Goal: Task Accomplishment & Management: Use online tool/utility

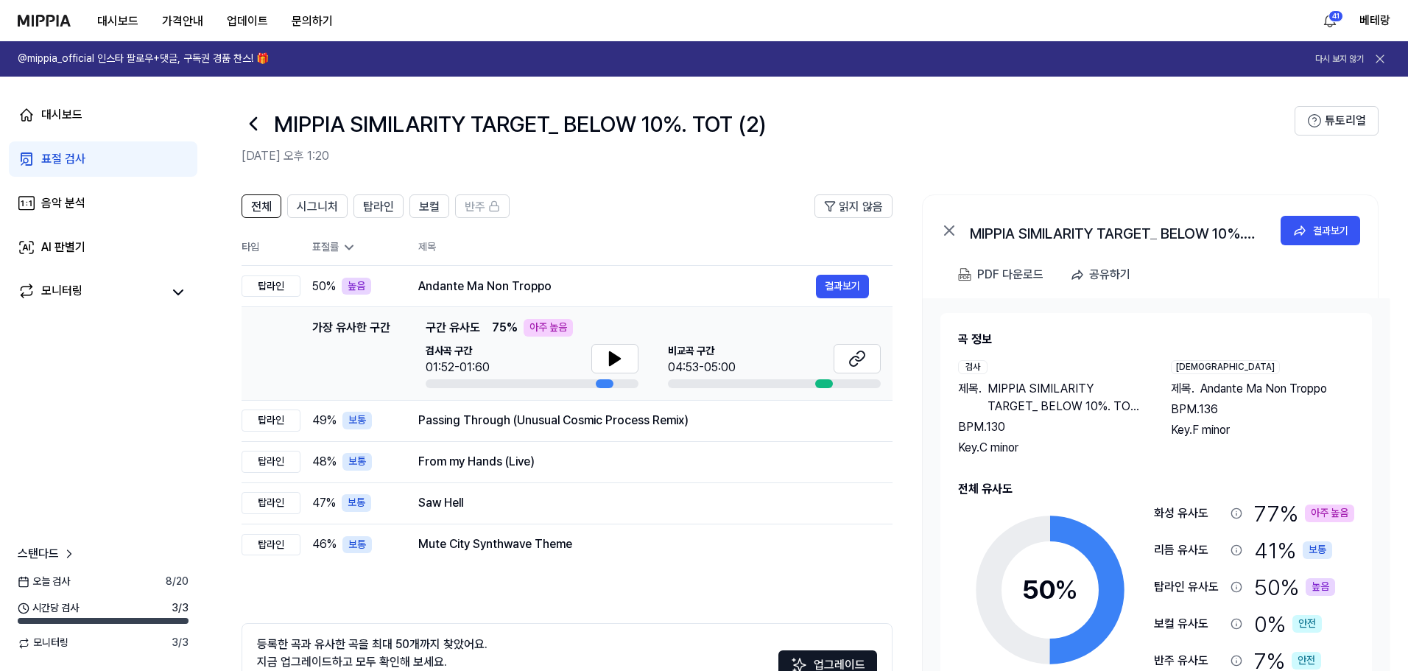
click at [48, 18] on img at bounding box center [44, 21] width 53 height 12
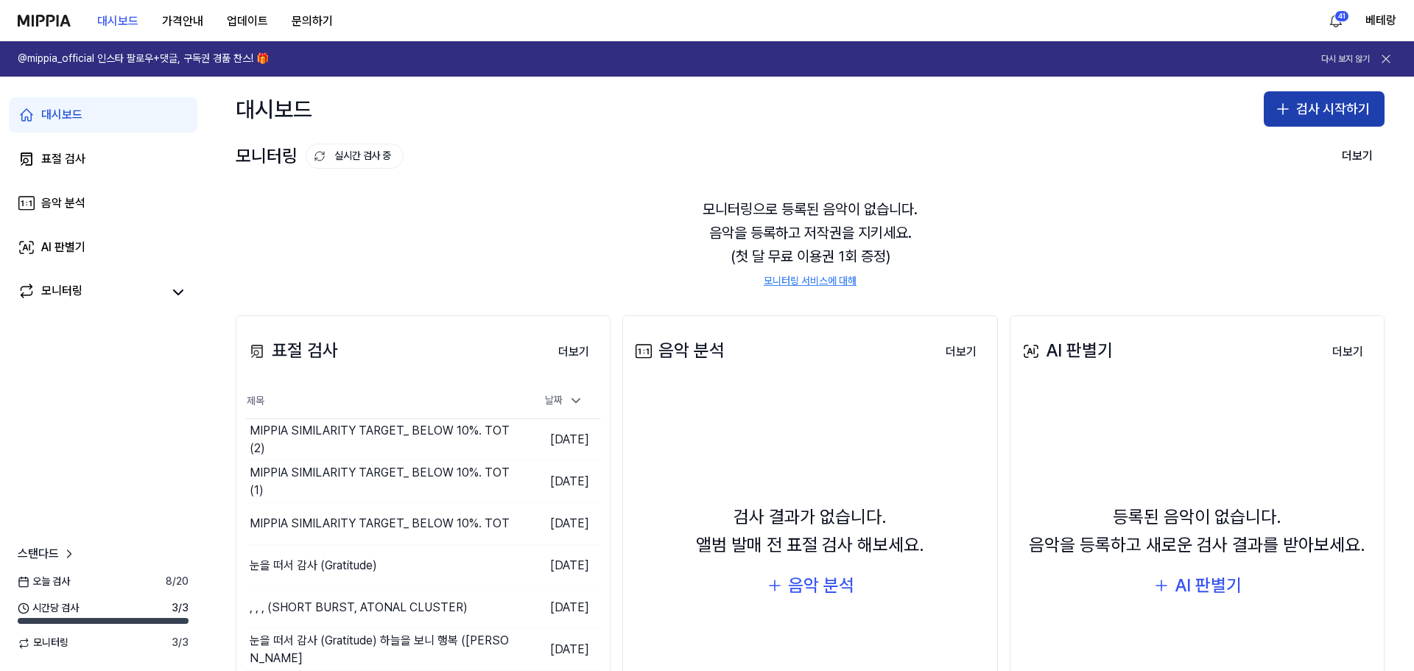
click at [1275, 113] on icon "button" at bounding box center [1283, 109] width 18 height 18
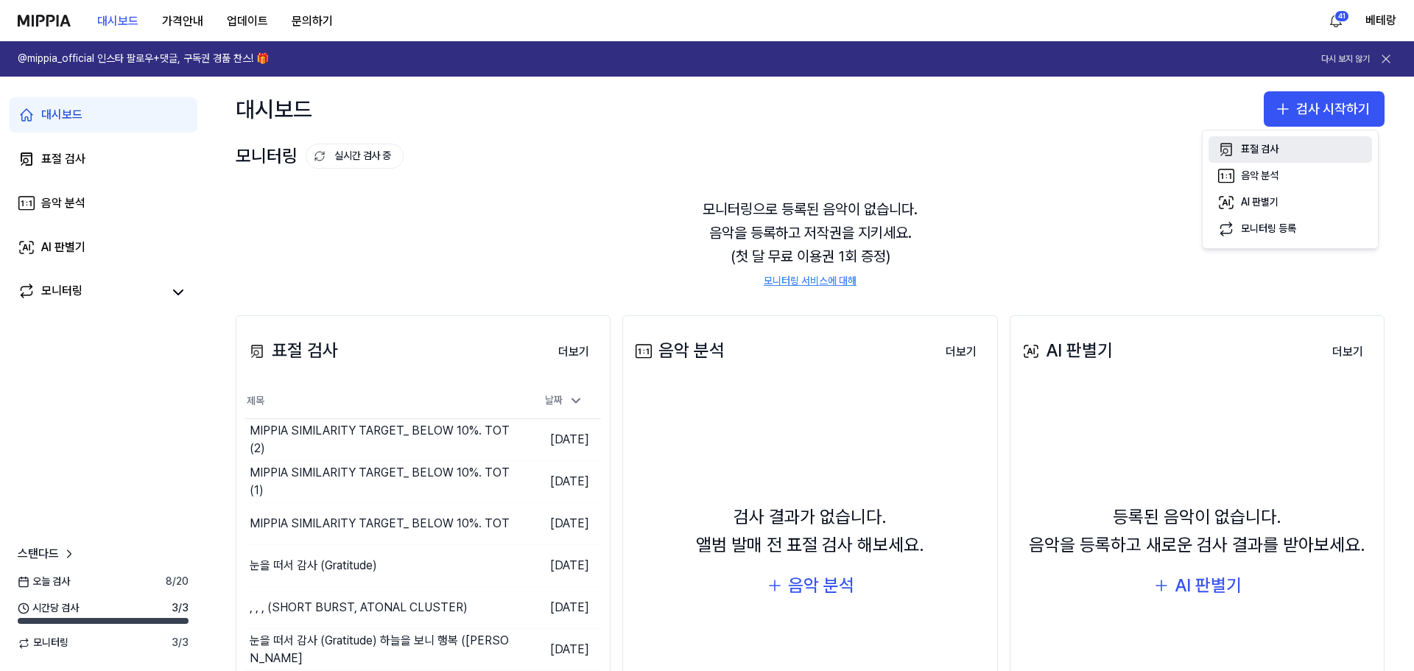
click at [1253, 153] on div "표절 검사" at bounding box center [1260, 149] width 38 height 15
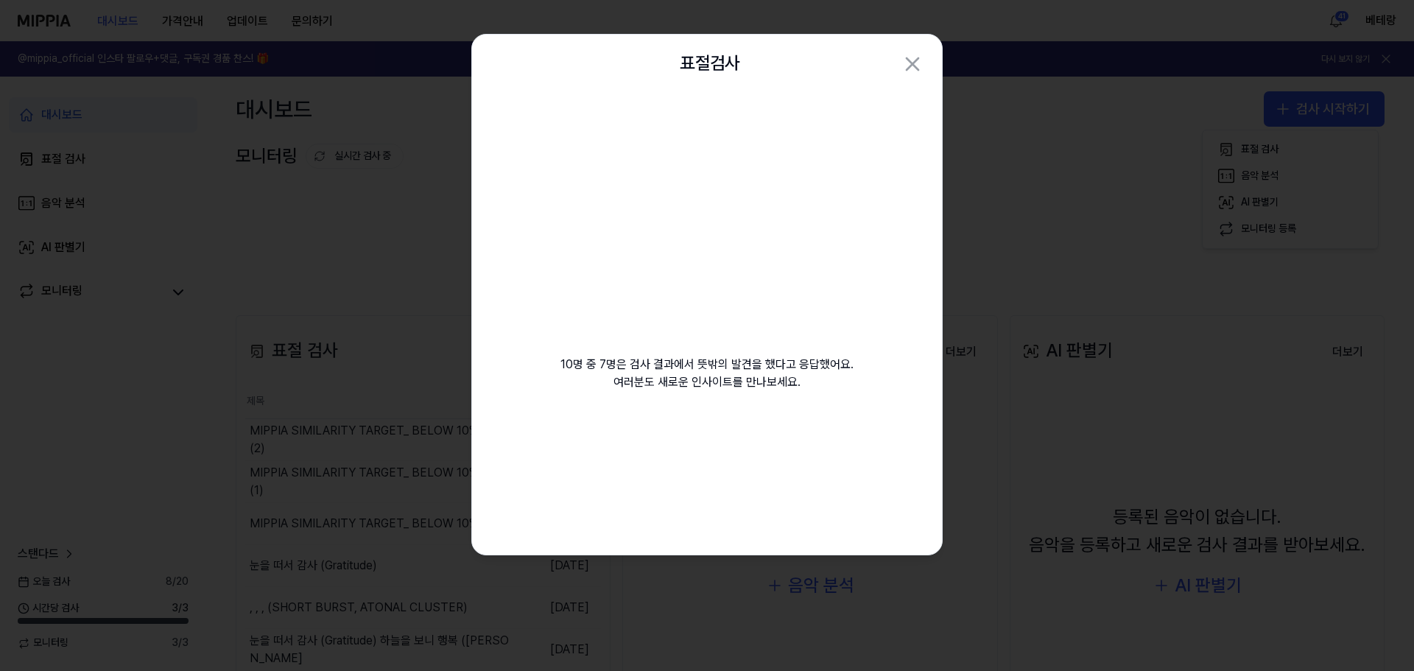
click at [709, 399] on div "10명 중 7명은 검사 결과에서 뜻밖의 발견을 했다고 응답했어요. 여러분도 새로운 인사이트를 만나보세요." at bounding box center [707, 260] width 470 height 333
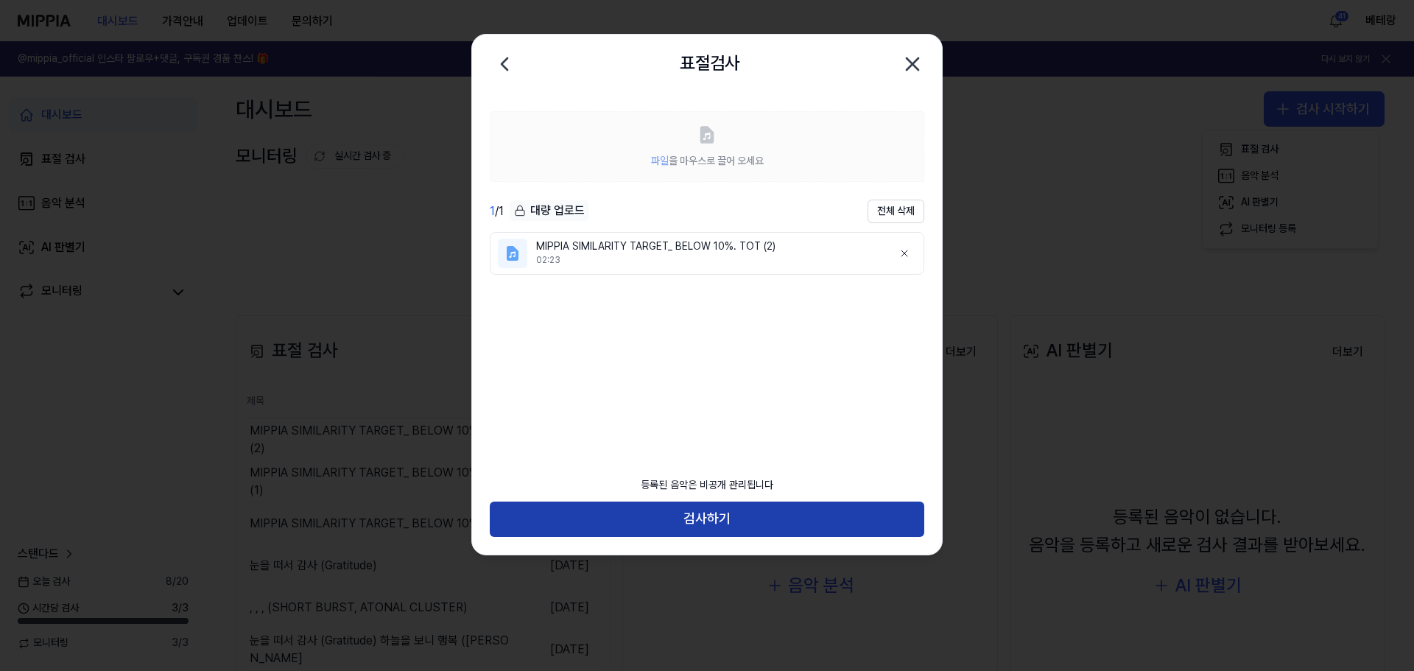
click at [706, 521] on button "검사하기" at bounding box center [707, 518] width 434 height 35
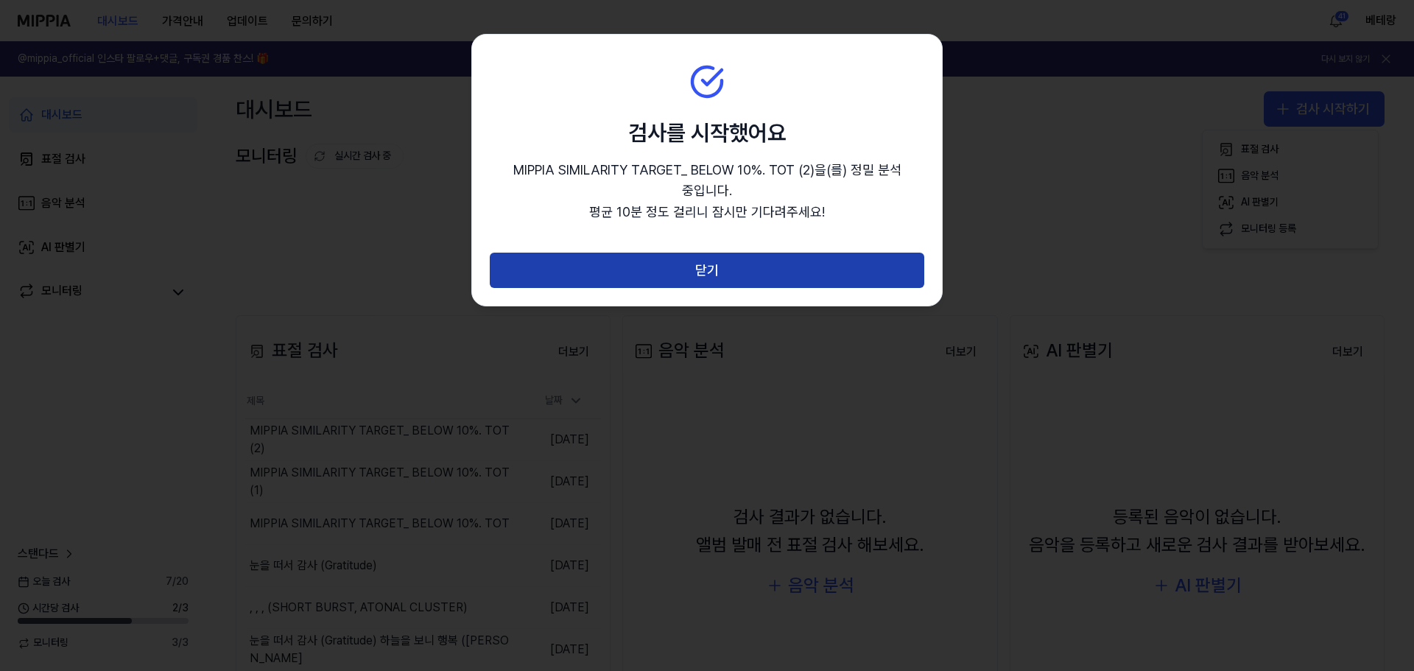
click at [688, 271] on button "닫기" at bounding box center [707, 270] width 434 height 35
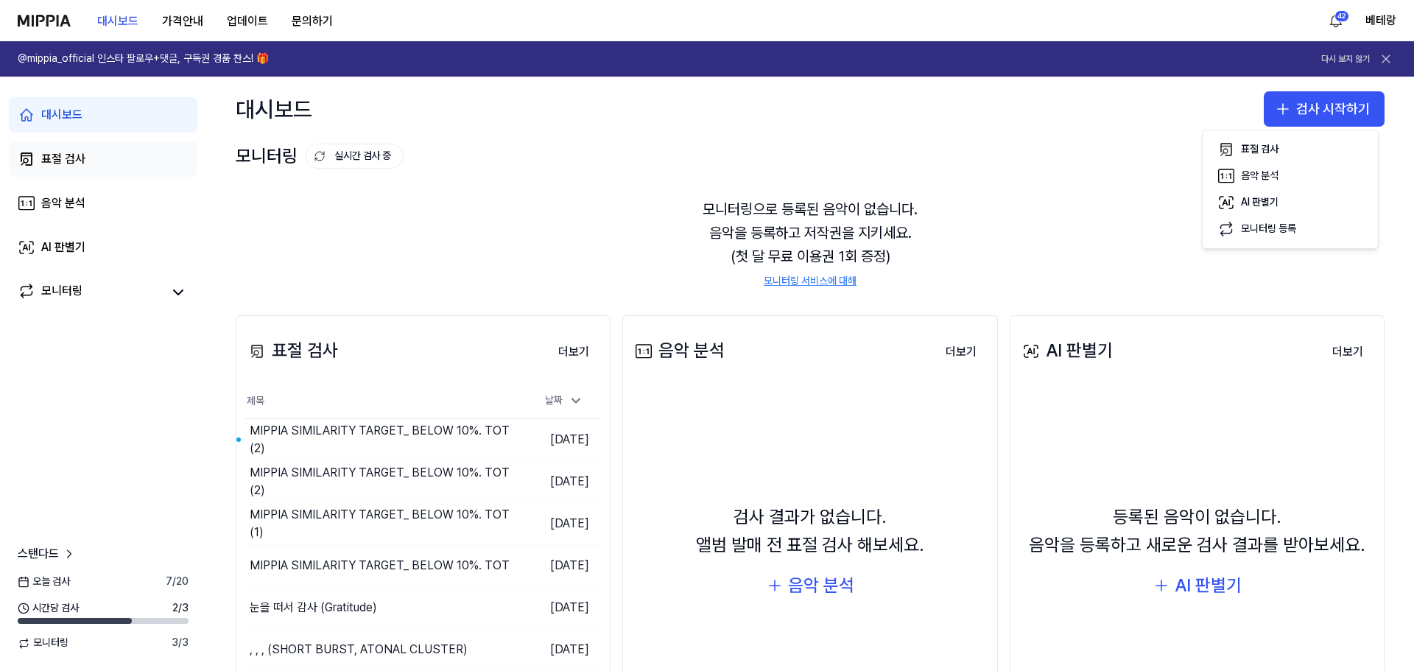
click at [57, 155] on div "표절 검사" at bounding box center [63, 159] width 44 height 18
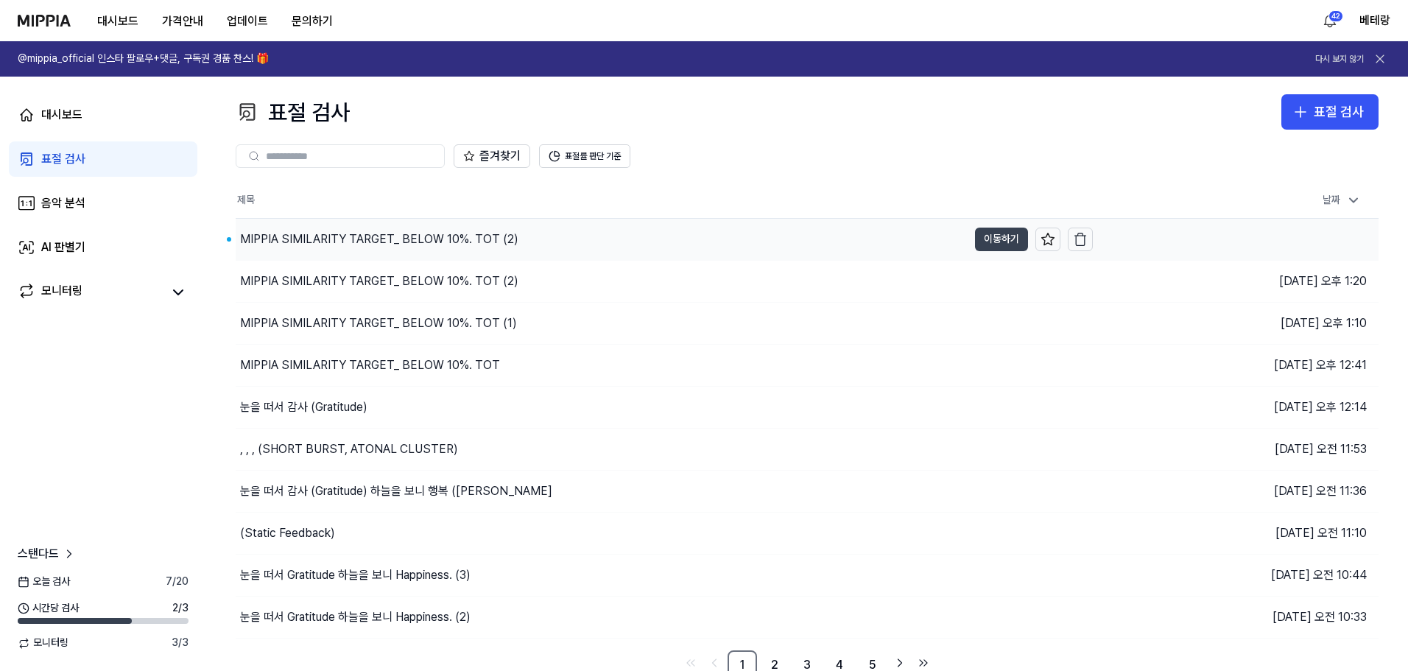
click at [1007, 241] on button "이동하기" at bounding box center [1001, 240] width 53 height 24
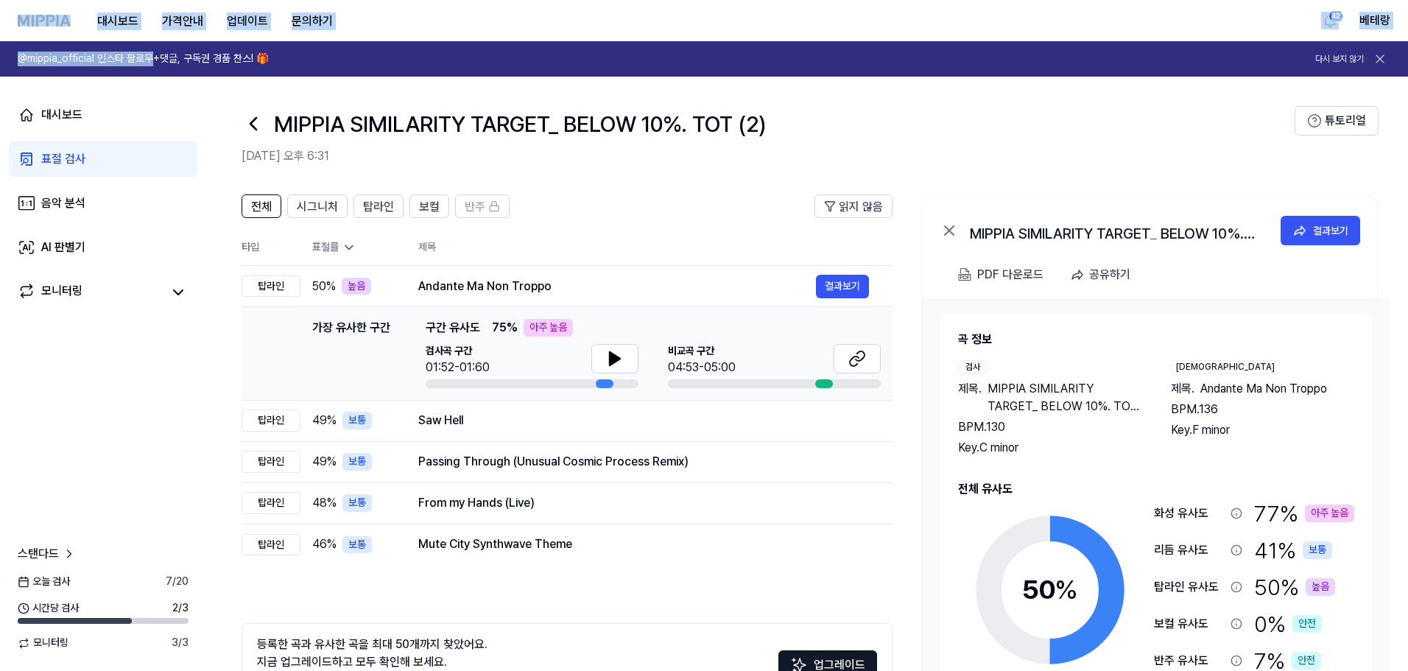
drag, startPoint x: 8, startPoint y: 6, endPoint x: 152, endPoint y: 56, distance: 152.8
click at [152, 56] on div "대시보드 가격안내 업데이트 문의하기 42 베테랑 @mippia_official 인스타 팔로우+댓글, 구독권 경품 찬스! 🎁 다시 보지 않기 대…" at bounding box center [704, 335] width 1408 height 671
click at [152, 56] on h1 "@mippia_official 인스타 팔로우+댓글, 구독권 경품 찬스! 🎁" at bounding box center [143, 59] width 251 height 15
click at [147, 110] on link "대시보드" at bounding box center [103, 114] width 188 height 35
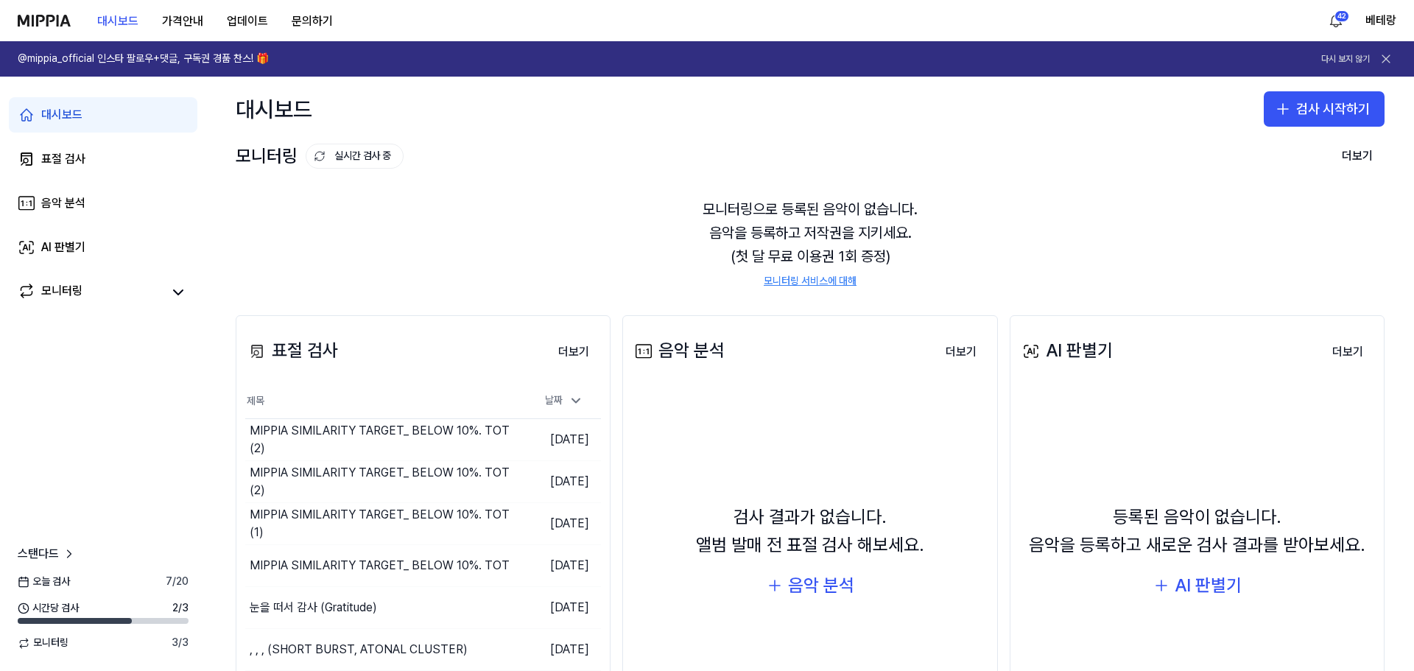
click at [370, 255] on div "모니터링으로 등록된 음악이 없습니다. 음악을 등록하고 저작권을 지키세요. (첫 달 무료 이용권 1회 증정) 모니터링 서비스에 대해" at bounding box center [810, 243] width 1149 height 127
click at [47, 155] on div "표절 검사" at bounding box center [63, 159] width 44 height 18
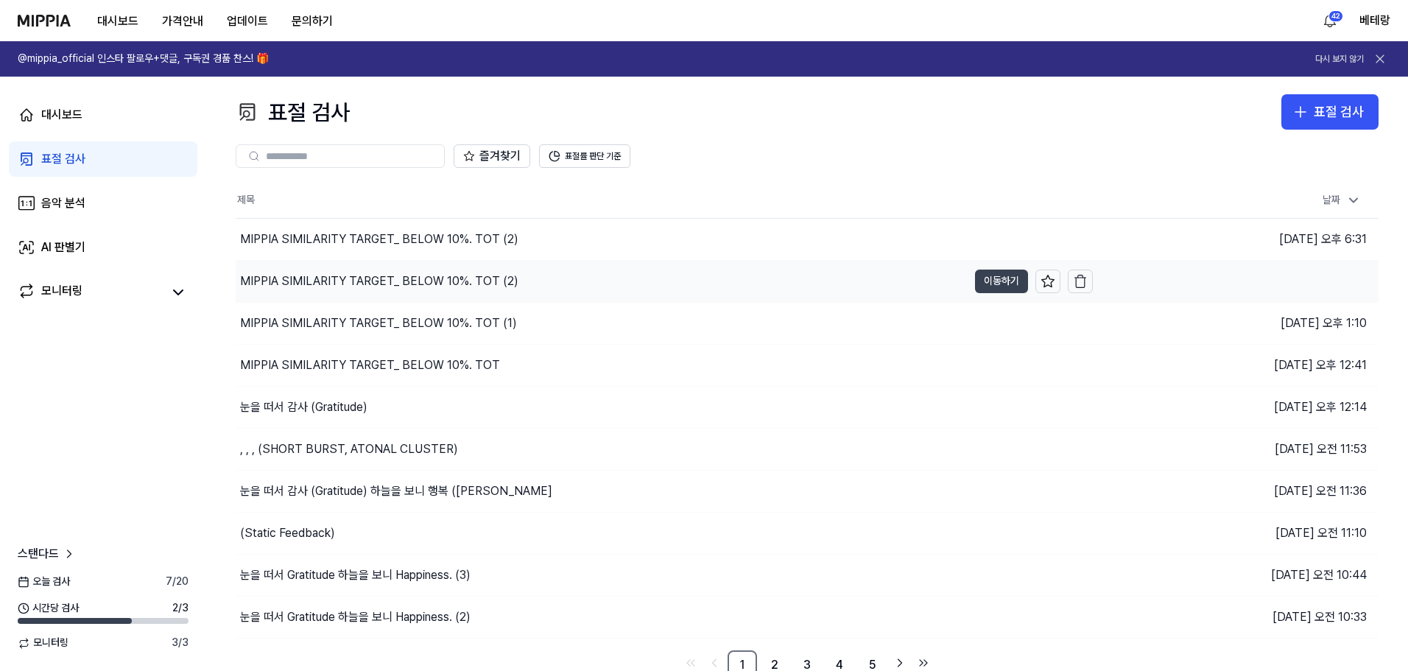
click at [1003, 291] on button "이동하기" at bounding box center [1001, 281] width 53 height 24
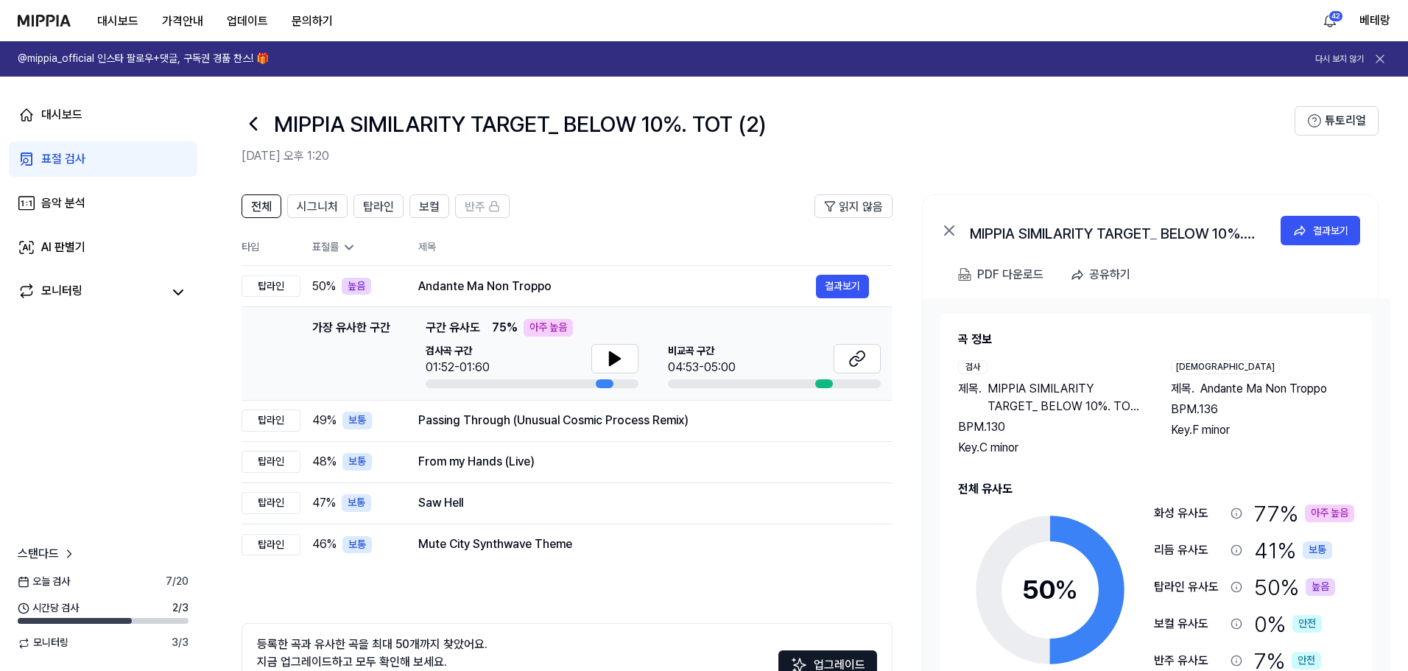
click at [60, 161] on div "표절 검사" at bounding box center [63, 159] width 44 height 18
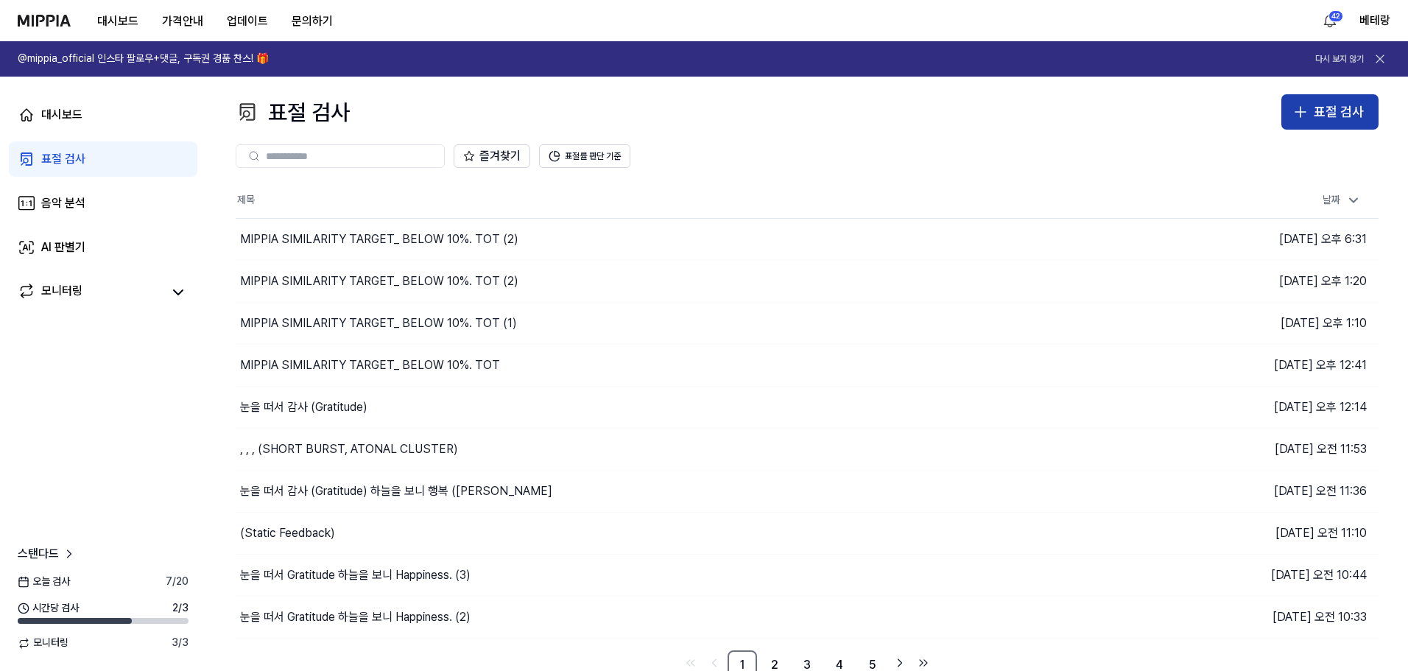
click at [1300, 120] on icon "button" at bounding box center [1300, 112] width 18 height 18
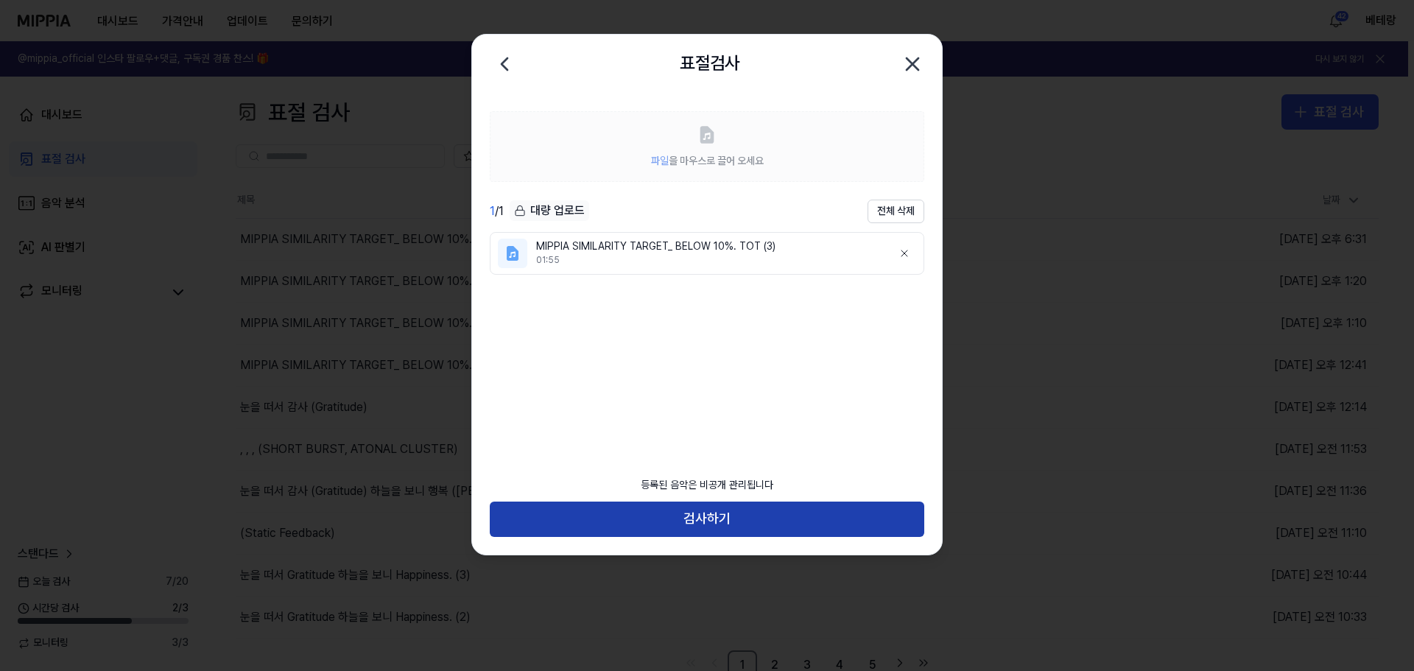
click at [726, 513] on button "검사하기" at bounding box center [707, 518] width 434 height 35
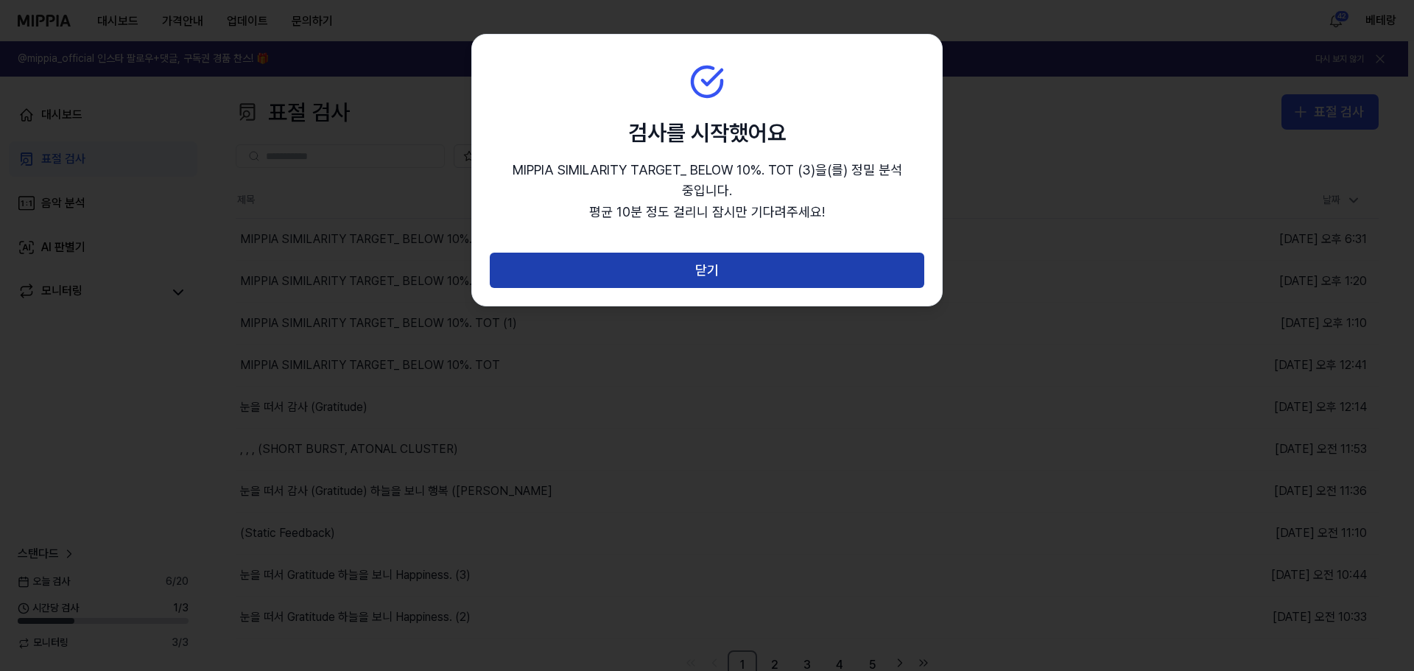
click at [705, 271] on button "닫기" at bounding box center [707, 270] width 434 height 35
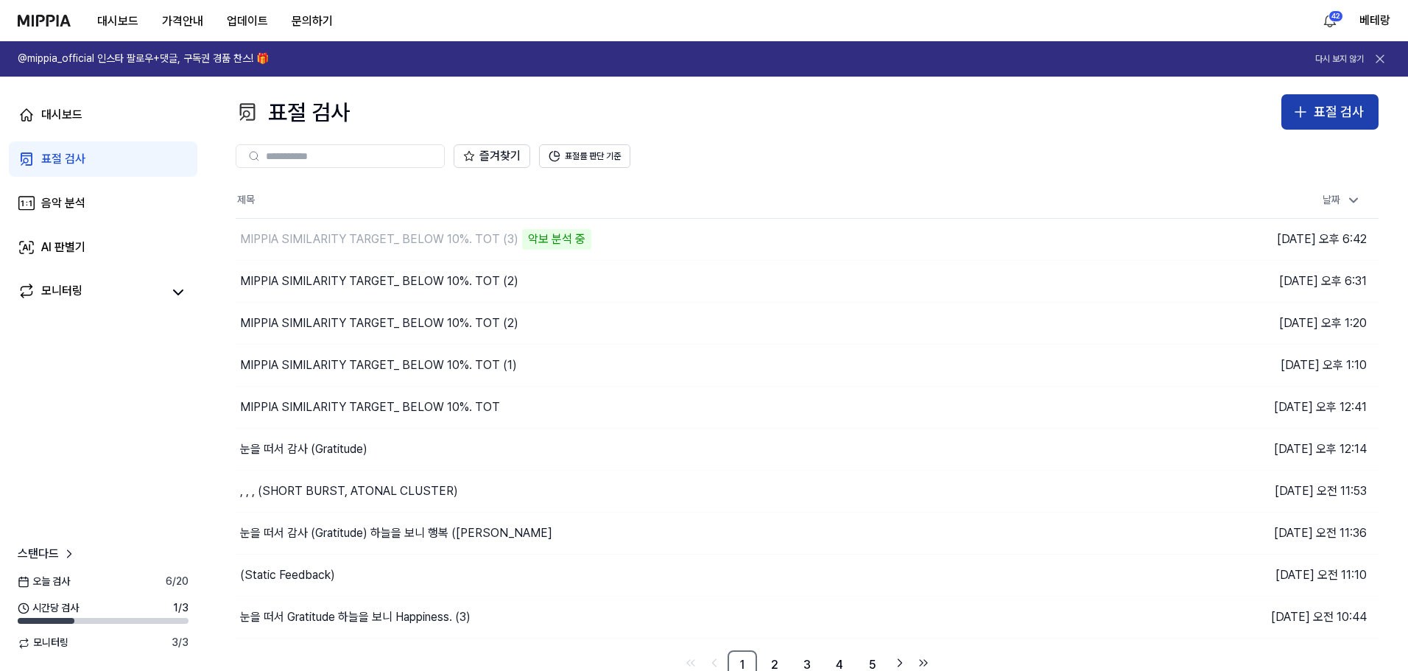
click at [1296, 114] on icon "button" at bounding box center [1300, 112] width 18 height 18
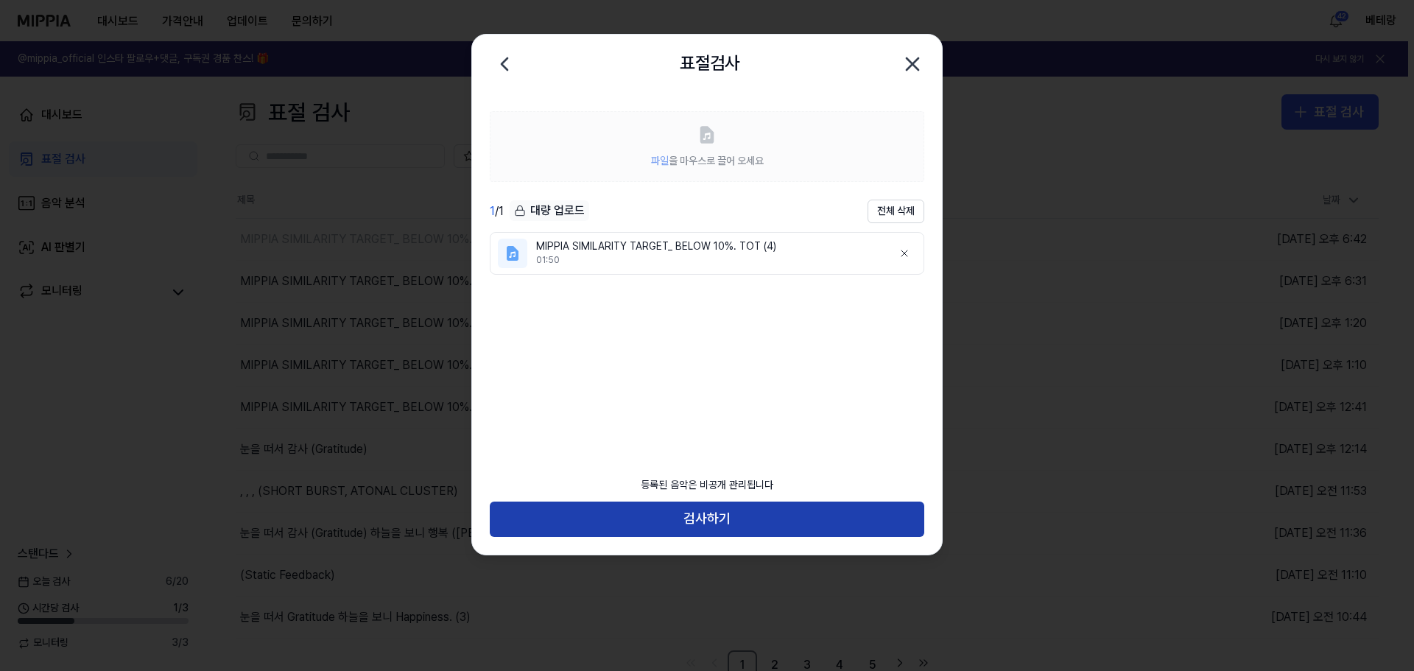
click at [697, 520] on button "검사하기" at bounding box center [707, 518] width 434 height 35
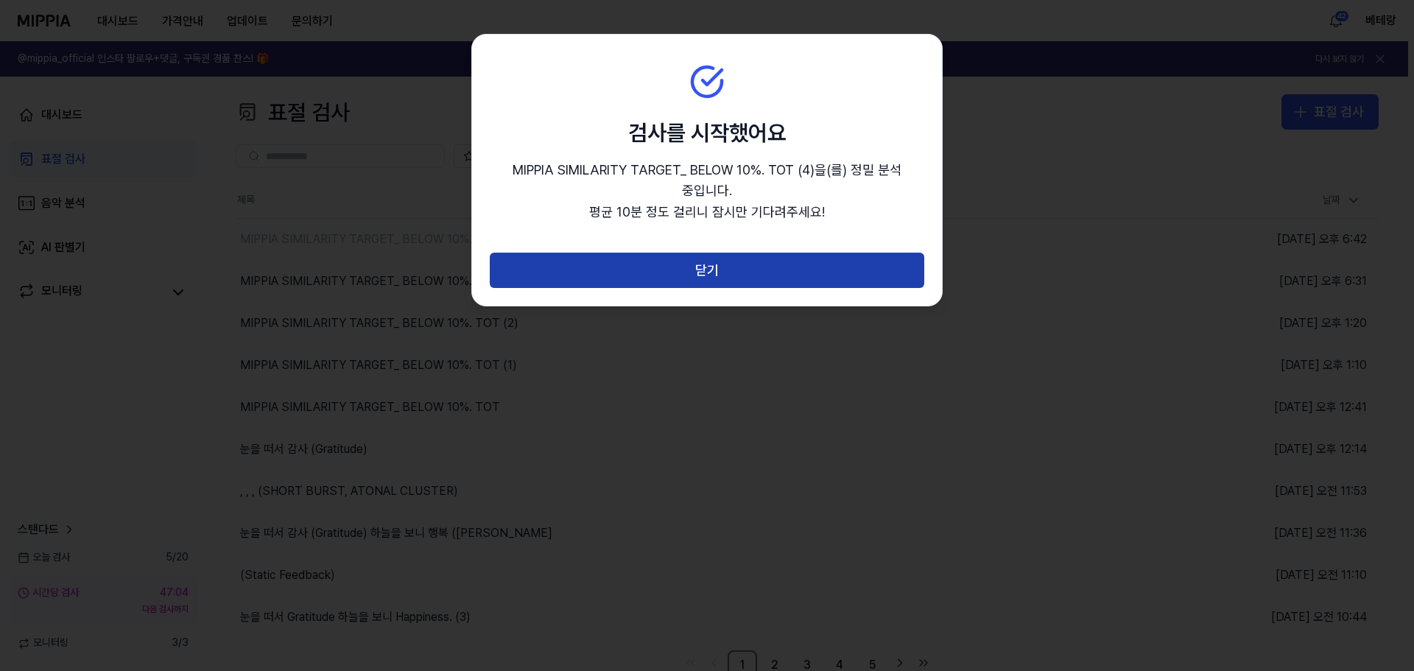
click at [703, 276] on button "닫기" at bounding box center [707, 270] width 434 height 35
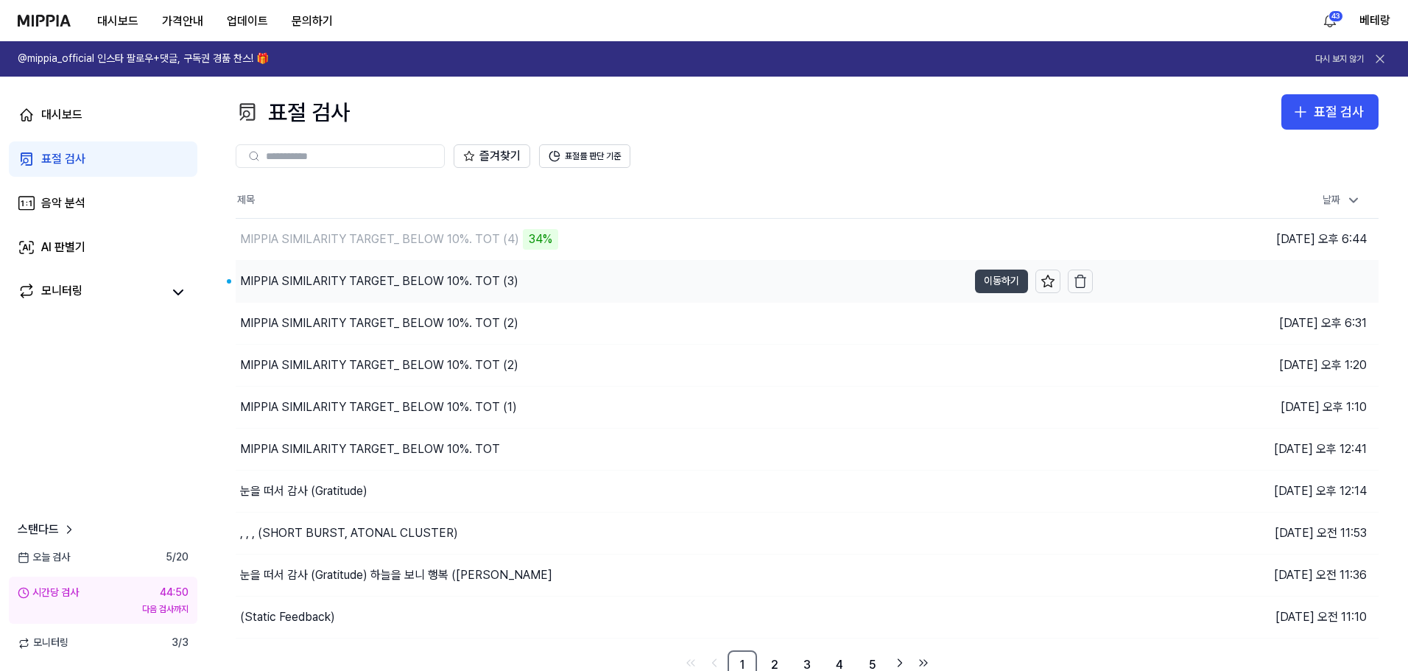
click at [998, 283] on button "이동하기" at bounding box center [1001, 281] width 53 height 24
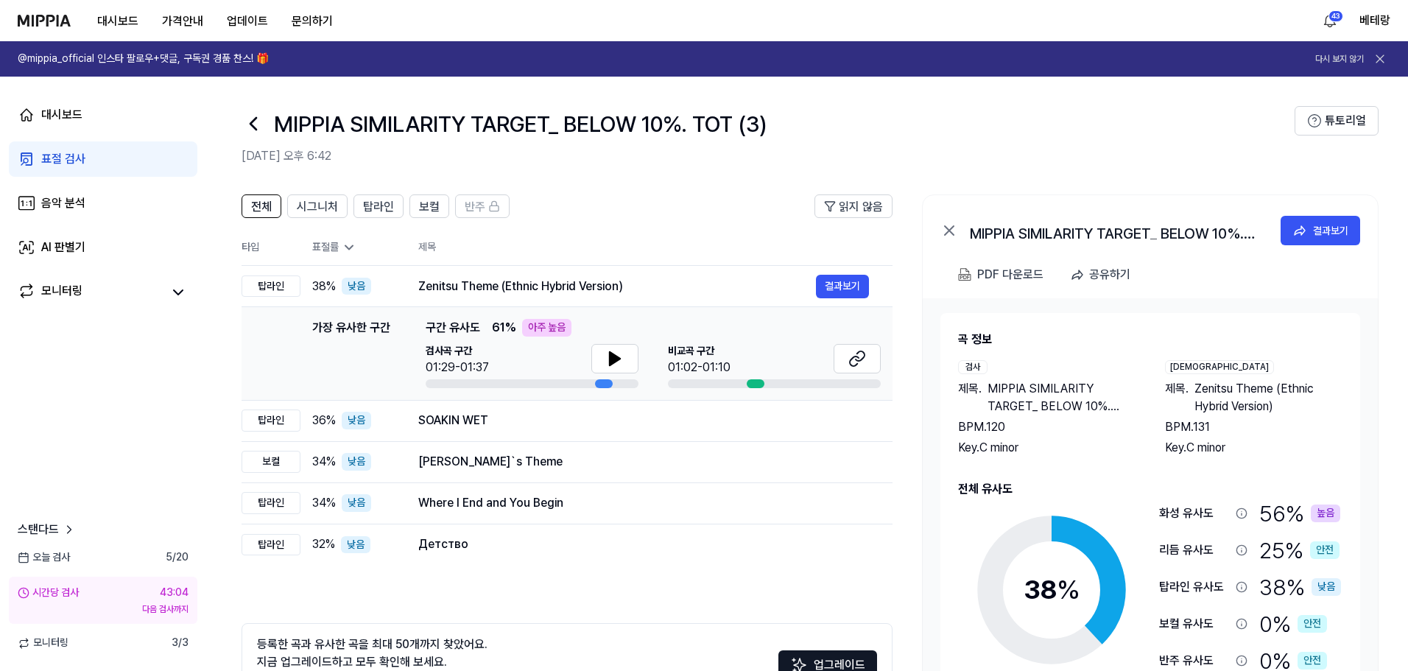
click at [32, 21] on img at bounding box center [44, 21] width 53 height 12
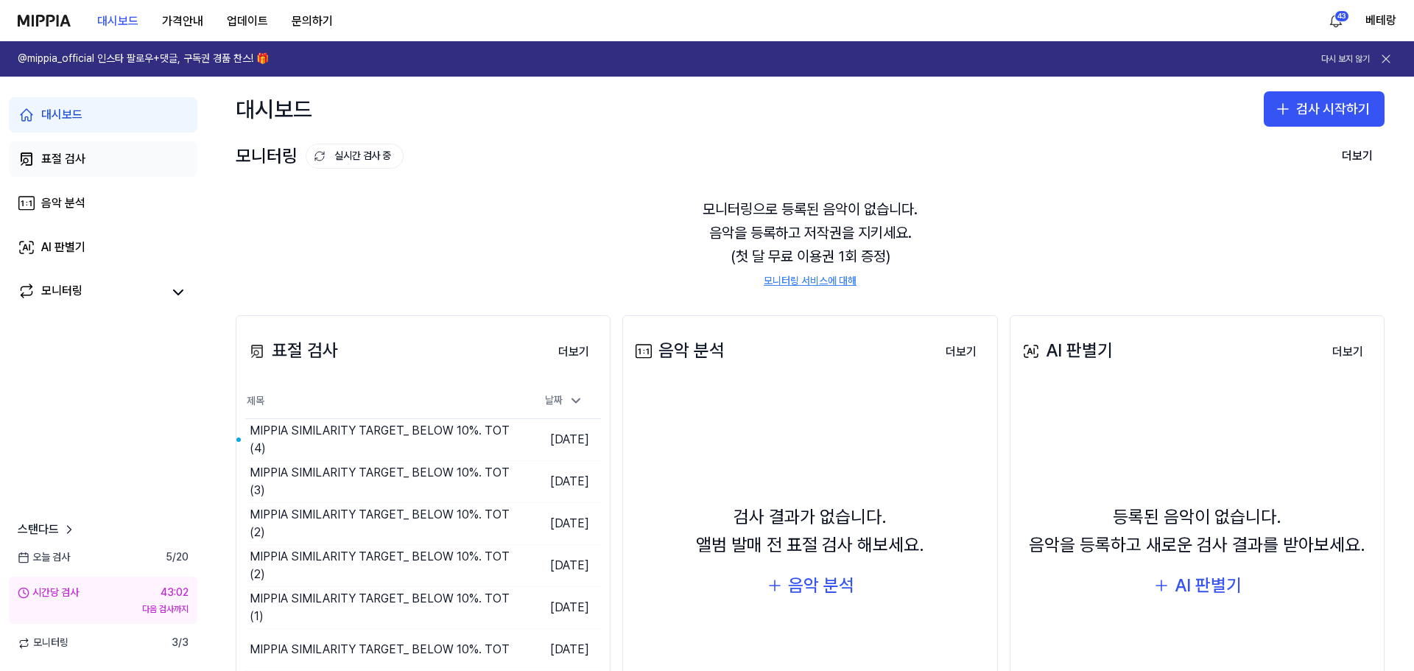
click at [64, 164] on div "표절 검사" at bounding box center [63, 159] width 44 height 18
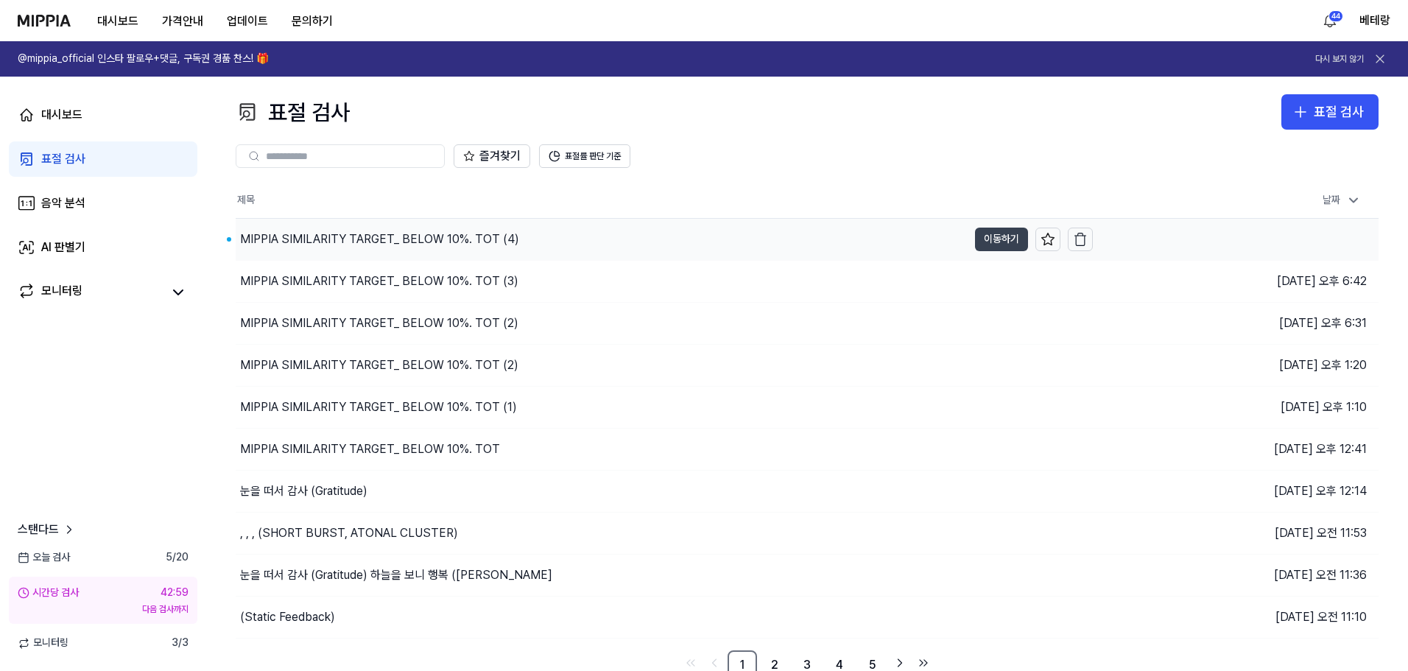
click at [990, 240] on button "이동하기" at bounding box center [1001, 240] width 53 height 24
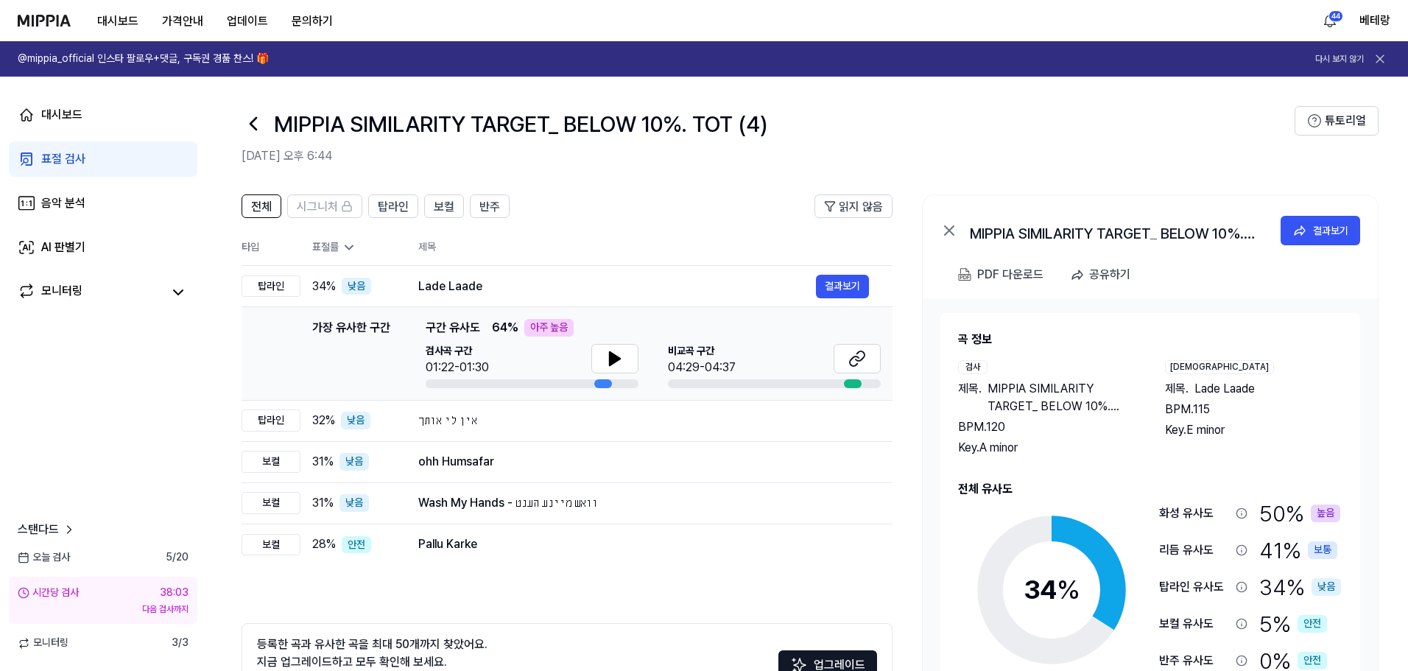
click at [85, 162] on link "표절 검사" at bounding box center [103, 158] width 188 height 35
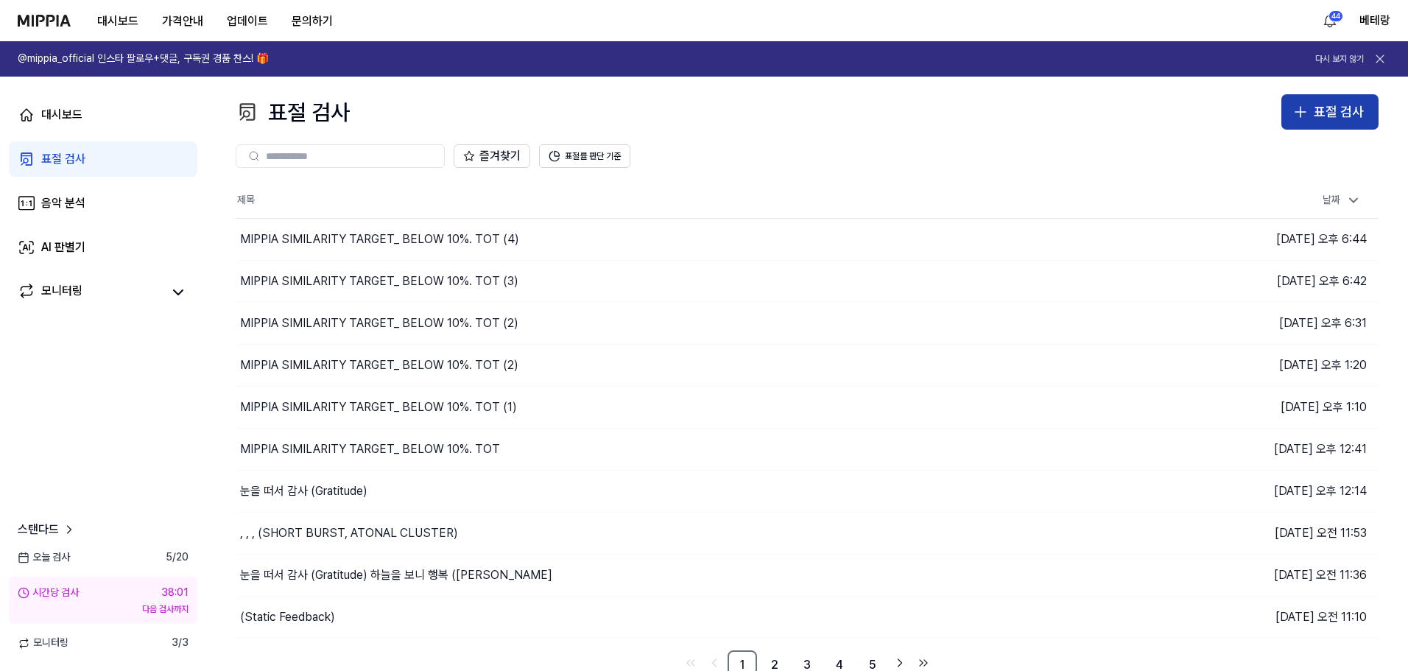
click at [1293, 110] on icon "button" at bounding box center [1300, 112] width 18 height 18
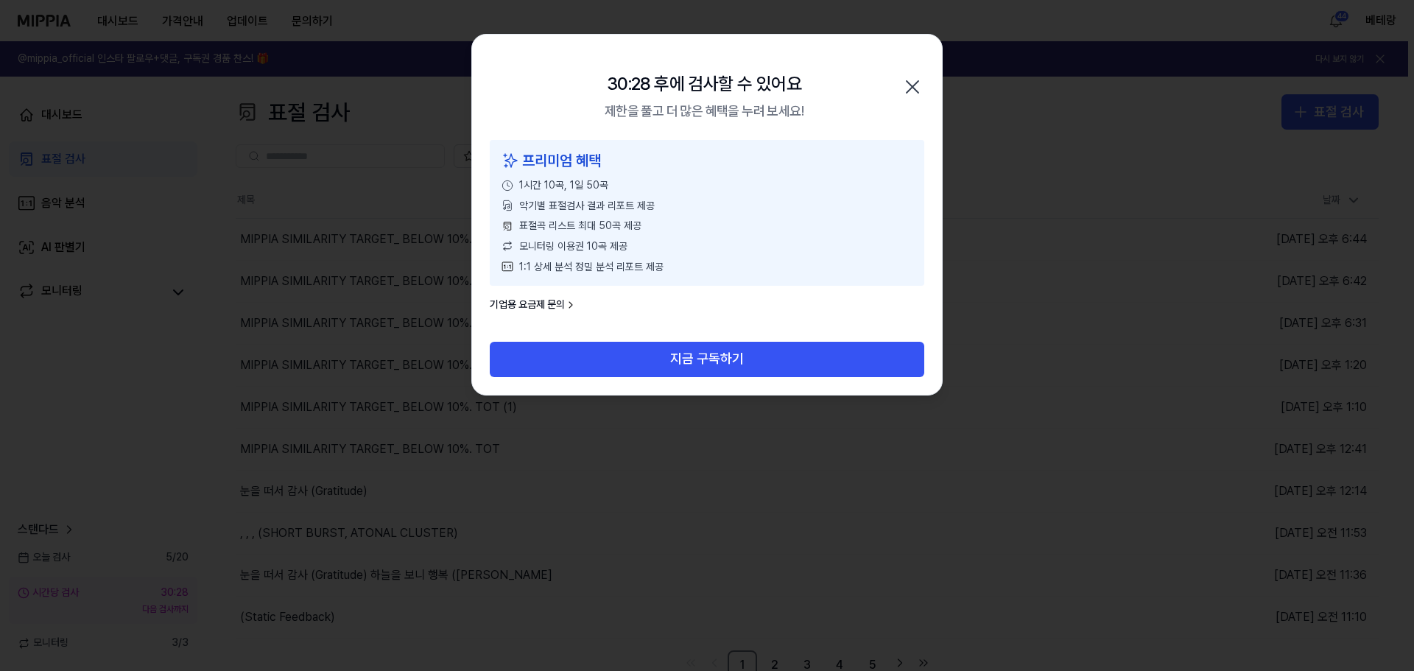
click at [912, 85] on icon "button" at bounding box center [913, 87] width 24 height 24
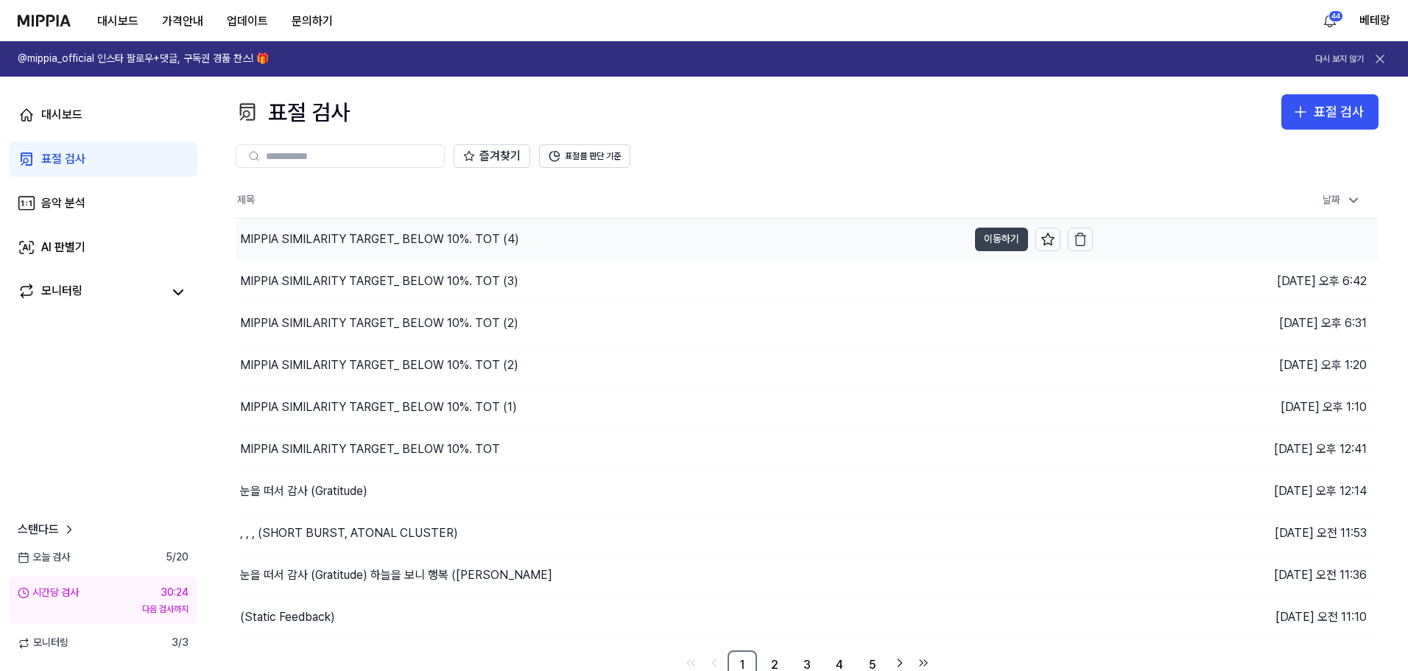
click at [1005, 241] on button "이동하기" at bounding box center [1001, 240] width 53 height 24
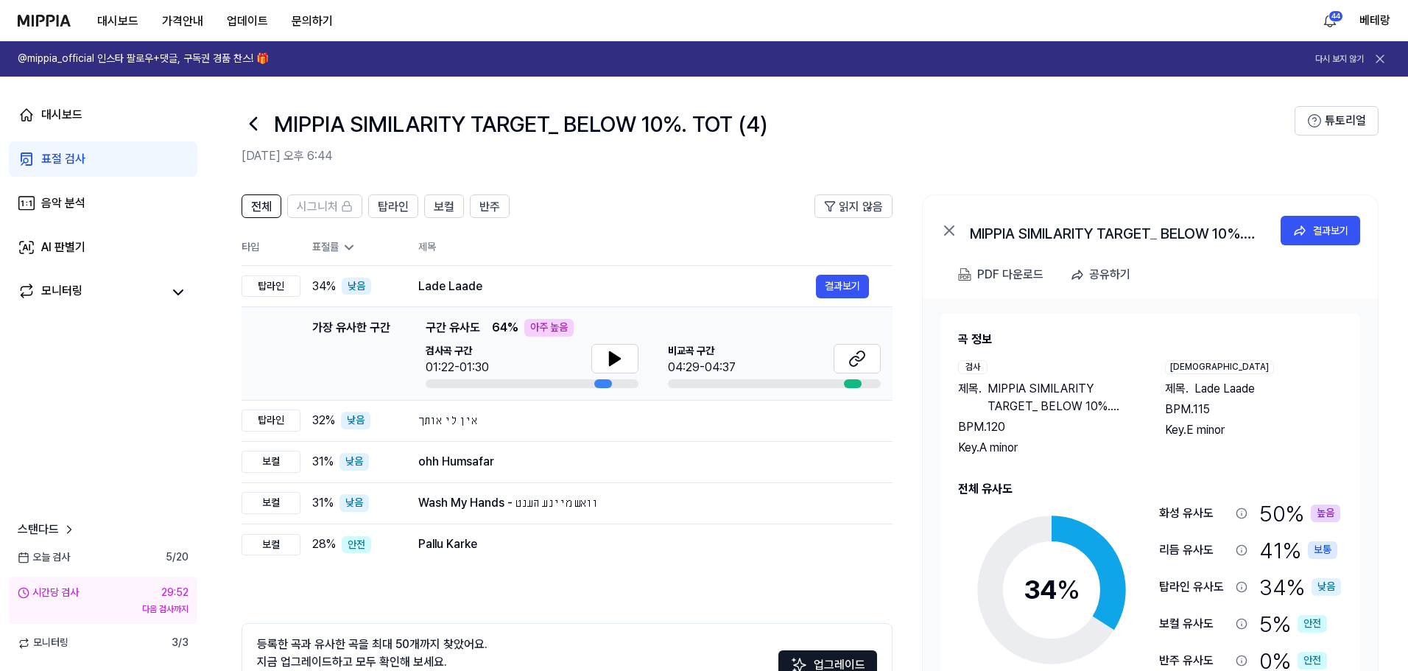
click at [54, 163] on div "표절 검사" at bounding box center [63, 159] width 44 height 18
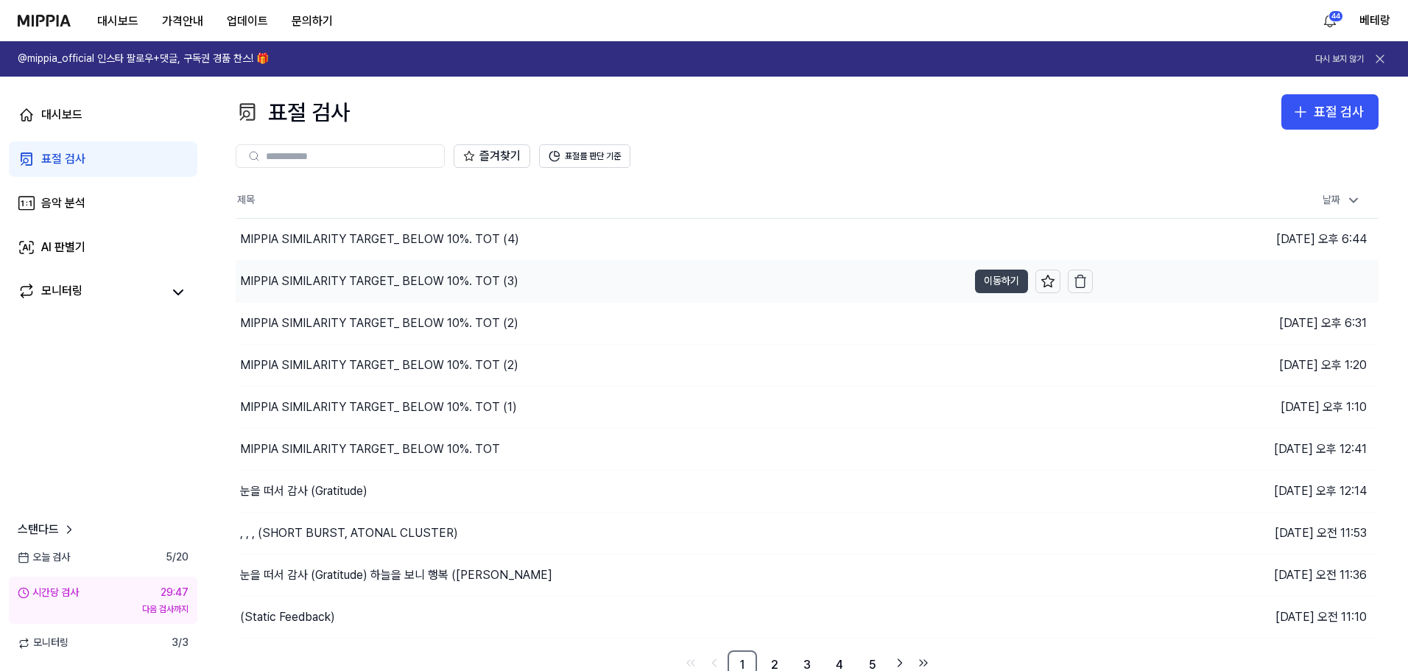
click at [1001, 278] on button "이동하기" at bounding box center [1001, 281] width 53 height 24
